Goal: Find specific page/section: Find specific page/section

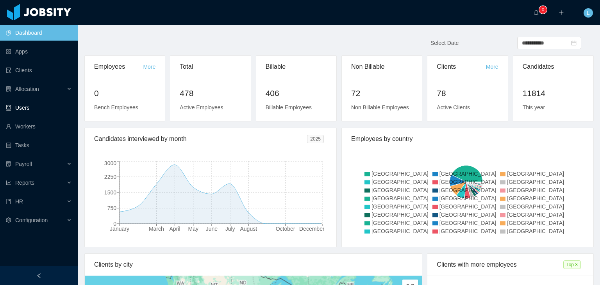
click at [33, 109] on link "Users" at bounding box center [39, 108] width 66 height 16
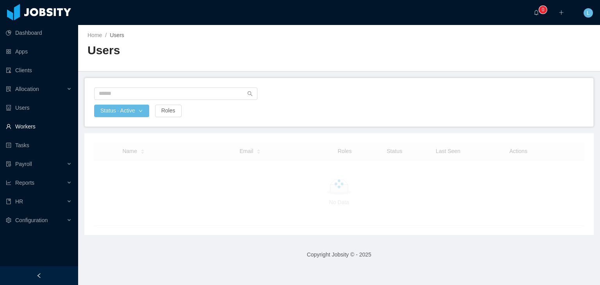
click at [30, 127] on link "Workers" at bounding box center [39, 127] width 66 height 16
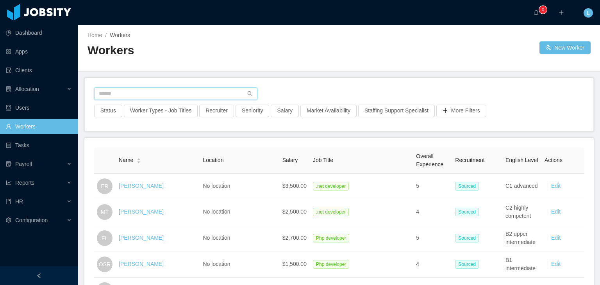
click at [122, 93] on input "text" at bounding box center [175, 93] width 163 height 12
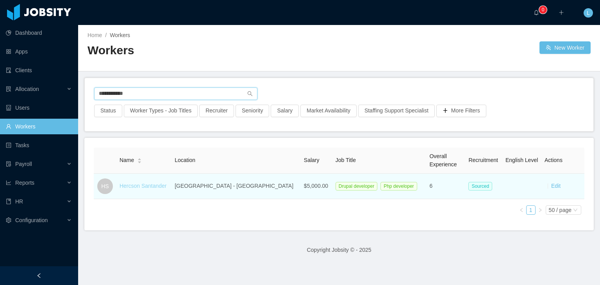
type input "**********"
click at [143, 186] on link "Hercson Santander" at bounding box center [142, 186] width 47 height 6
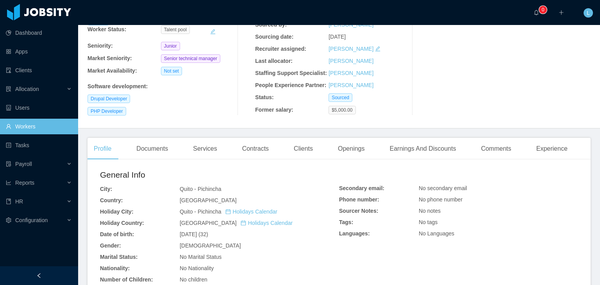
scroll to position [78, 0]
click at [163, 152] on div "Documents" at bounding box center [152, 149] width 44 height 22
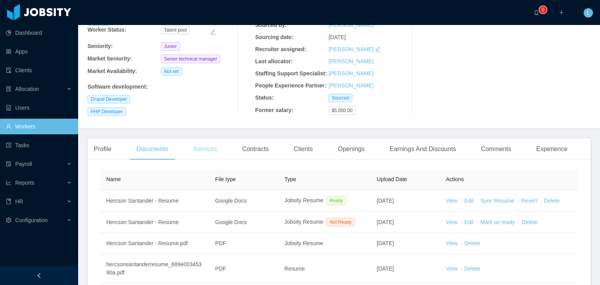
click at [213, 153] on div "Services" at bounding box center [205, 149] width 36 height 22
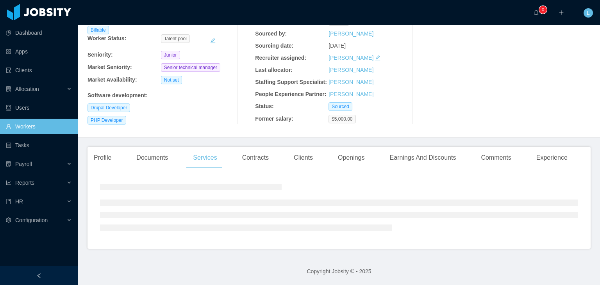
scroll to position [59, 0]
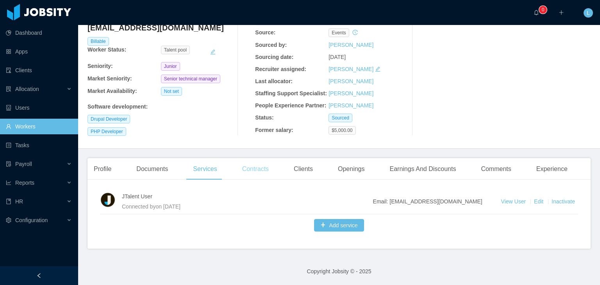
click at [242, 168] on div "Contracts" at bounding box center [255, 169] width 39 height 22
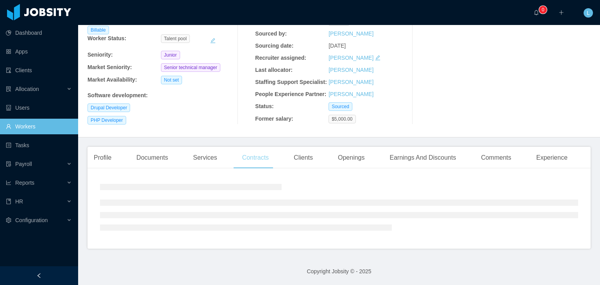
scroll to position [78, 0]
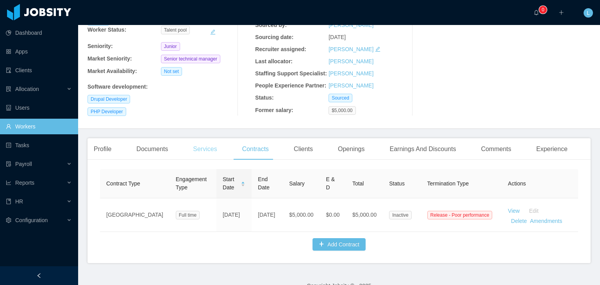
click at [212, 146] on div "Services" at bounding box center [205, 149] width 36 height 22
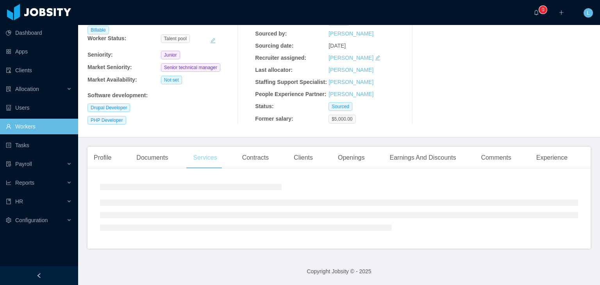
scroll to position [59, 0]
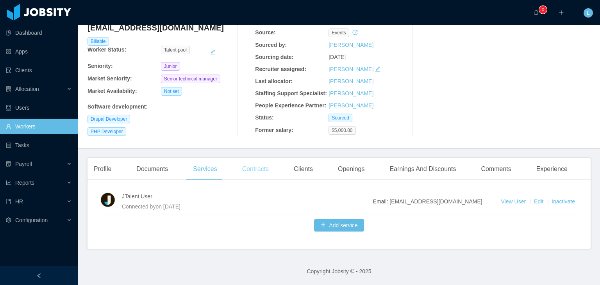
click at [262, 166] on div "Contracts" at bounding box center [255, 169] width 39 height 22
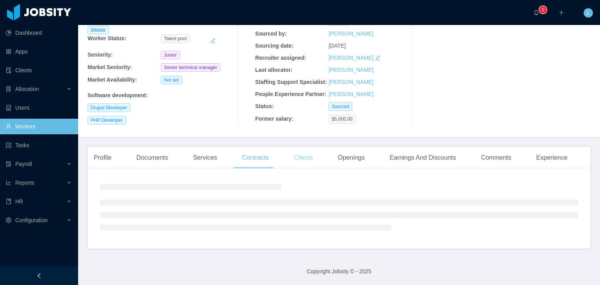
scroll to position [78, 0]
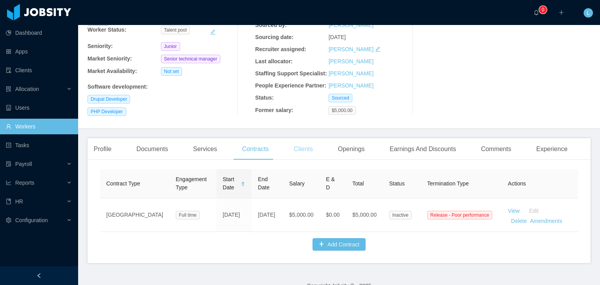
click at [292, 151] on div "Clients" at bounding box center [303, 149] width 32 height 22
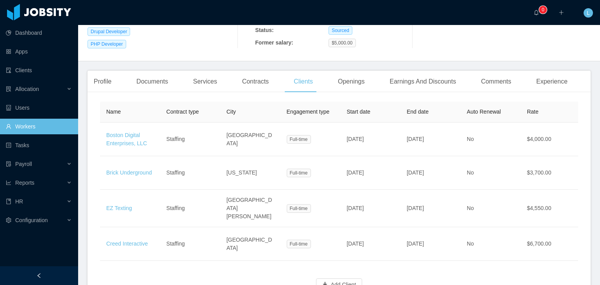
scroll to position [187, 0]
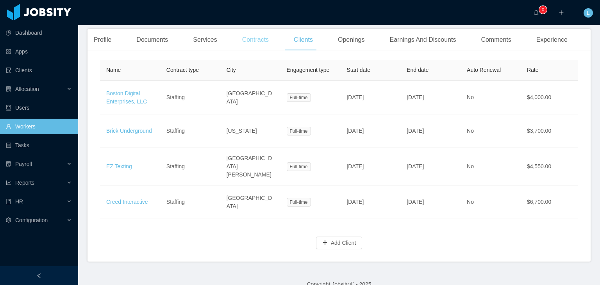
click at [246, 37] on div "Contracts" at bounding box center [255, 40] width 39 height 22
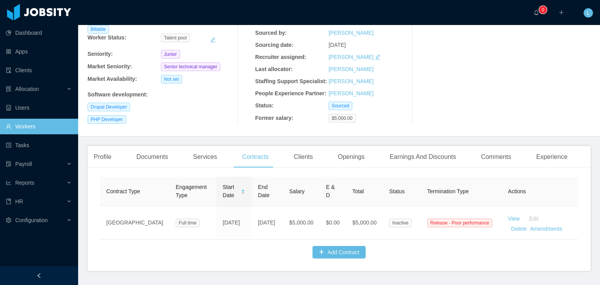
scroll to position [99, 0]
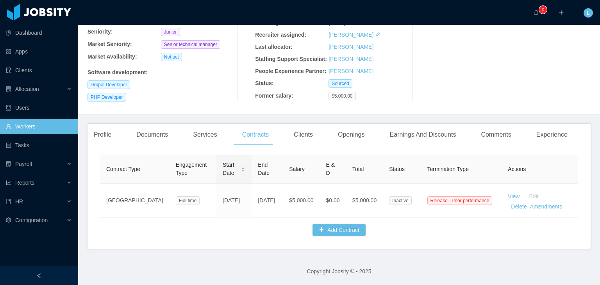
drag, startPoint x: 309, startPoint y: 129, endPoint x: 320, endPoint y: 129, distance: 11.3
click at [309, 129] on div "Clients" at bounding box center [303, 135] width 32 height 22
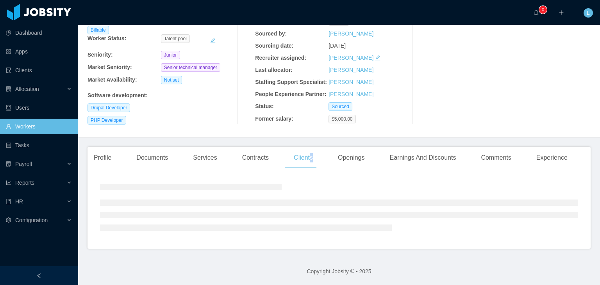
scroll to position [187, 0]
